Goal: Task Accomplishment & Management: Use online tool/utility

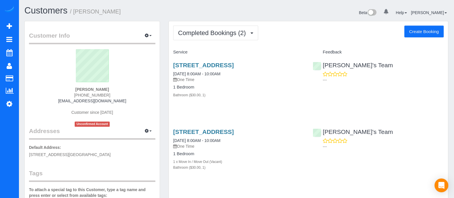
scroll to position [57, 0]
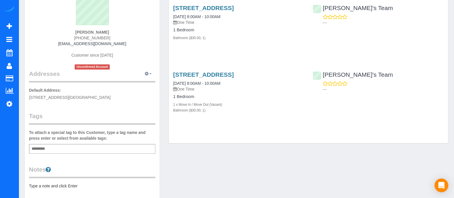
click at [152, 74] on button "button" at bounding box center [148, 73] width 14 height 9
click at [130, 47] on div "[PERSON_NAME] [PHONE_NUMBER] [EMAIL_ADDRESS][DOMAIN_NAME] Customer since [DATE]…" at bounding box center [92, 31] width 126 height 78
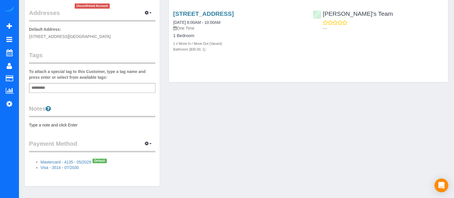
scroll to position [15, 0]
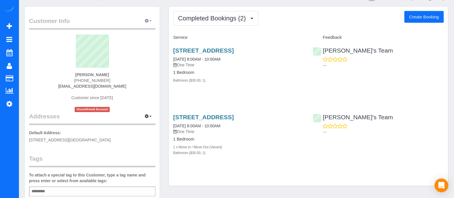
click at [149, 23] on button "button" at bounding box center [148, 21] width 14 height 9
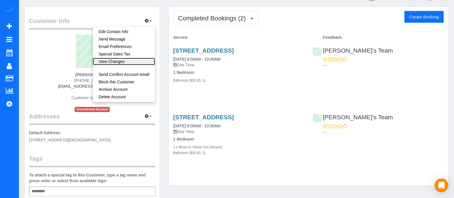
click at [142, 59] on link "View Changes" at bounding box center [124, 61] width 62 height 7
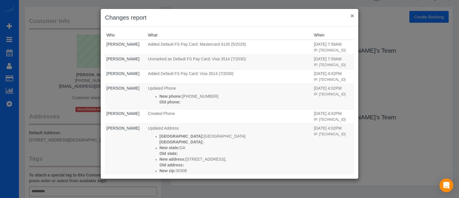
click at [353, 13] on button "×" at bounding box center [352, 16] width 3 height 6
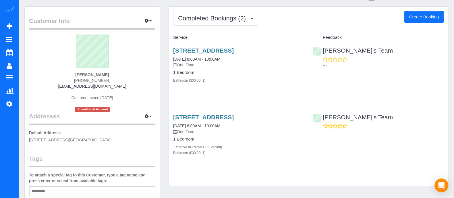
drag, startPoint x: 107, startPoint y: 81, endPoint x: 72, endPoint y: 82, distance: 35.0
click at [72, 82] on div "[PERSON_NAME] [PHONE_NUMBER] [EMAIL_ADDRESS][DOMAIN_NAME] Customer since [DATE]…" at bounding box center [92, 73] width 126 height 78
copy span "[PHONE_NUMBER]"
click at [44, 44] on sui-profile-pic at bounding box center [92, 52] width 118 height 37
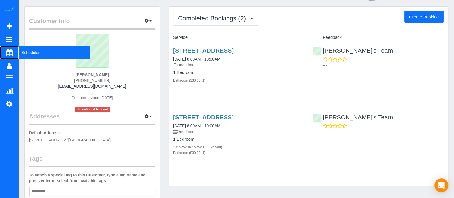
click at [22, 54] on span "Scheduler" at bounding box center [55, 52] width 72 height 13
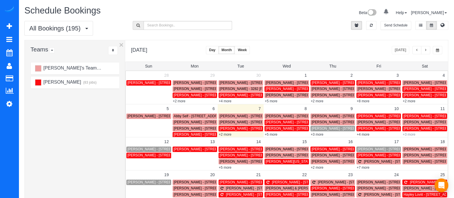
click at [412, 134] on link "+3 more" at bounding box center [408, 134] width 13 height 4
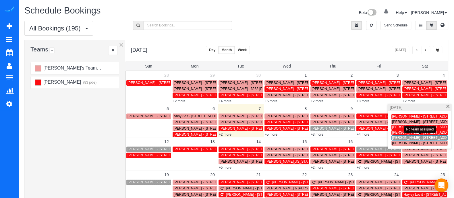
click at [402, 138] on span "[PERSON_NAME] - [STREET_ADDRESS]" at bounding box center [424, 137] width 65 height 4
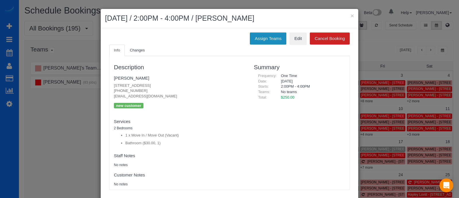
click at [263, 40] on button "Assign Teams" at bounding box center [268, 38] width 36 height 12
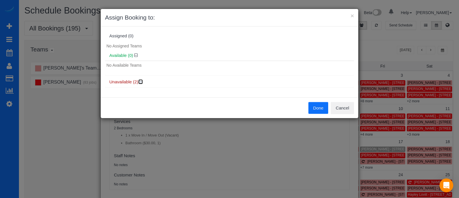
click at [142, 80] on icon at bounding box center [141, 82] width 3 height 4
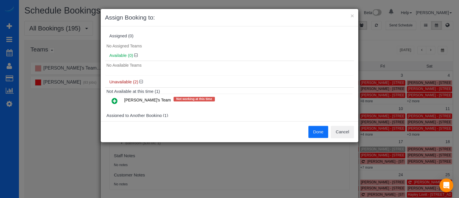
scroll to position [26, 0]
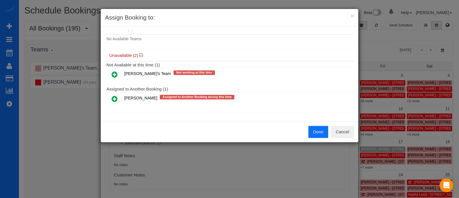
click at [116, 96] on icon at bounding box center [115, 98] width 6 height 7
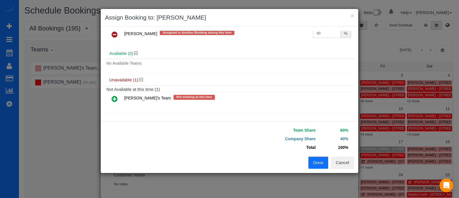
click at [316, 164] on button "Done" at bounding box center [319, 162] width 20 height 12
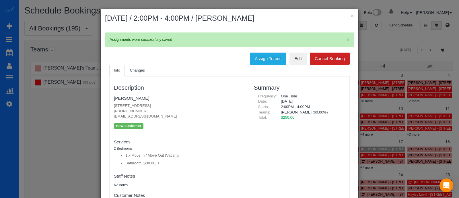
drag, startPoint x: 146, startPoint y: 97, endPoint x: 106, endPoint y: 92, distance: 40.8
click at [106, 92] on div "Info Changes Description [PERSON_NAME] [STREET_ADDRESS] [PHONE_NUMBER] [EMAIL_A…" at bounding box center [229, 140] width 249 height 151
copy link "[PERSON_NAME]"
